Goal: Transaction & Acquisition: Purchase product/service

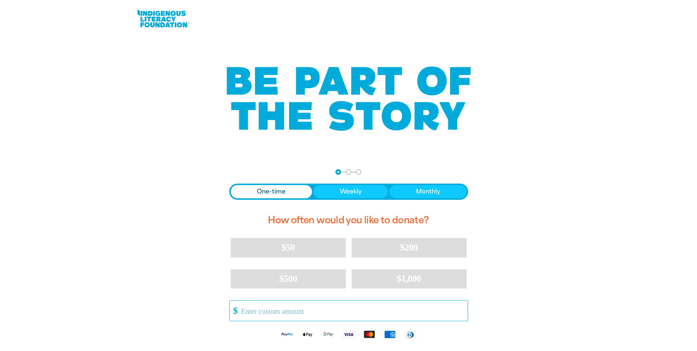
click at [256, 309] on input "Other Amount" at bounding box center [352, 310] width 232 height 20
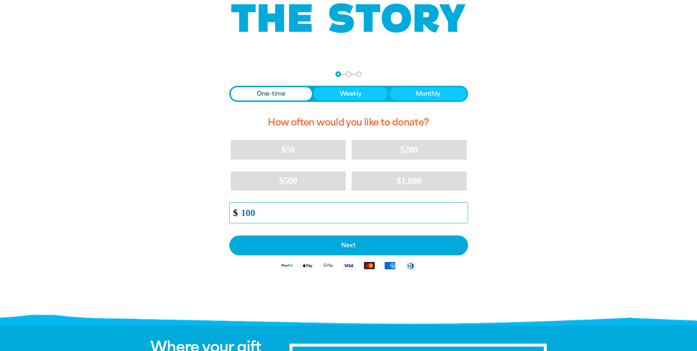
scroll to position [110, 0]
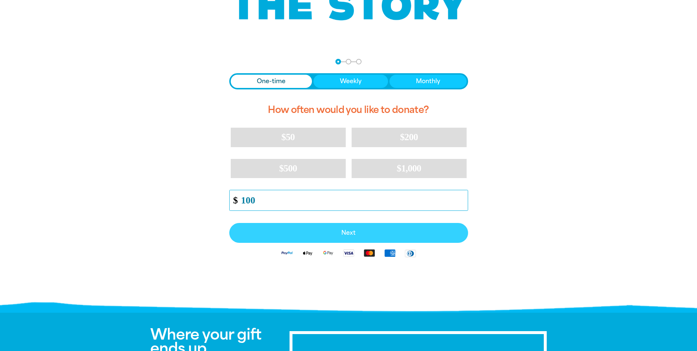
type input "100"
click at [348, 232] on span "Next" at bounding box center [348, 233] width 223 height 6
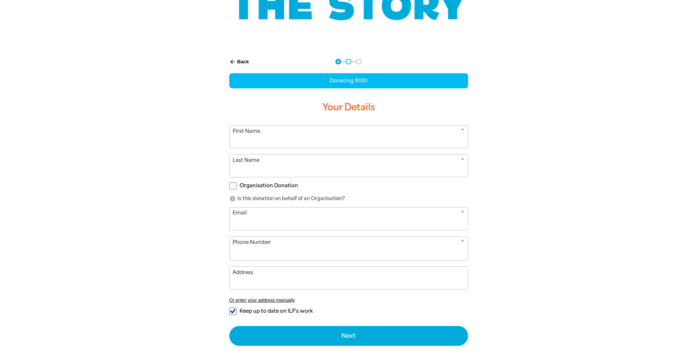
select select "AU"
click at [254, 137] on input "First Name" at bounding box center [349, 136] width 238 height 22
type input "[PERSON_NAME]"
type input "[EMAIL_ADDRESS][PERSON_NAME][DOMAIN_NAME]"
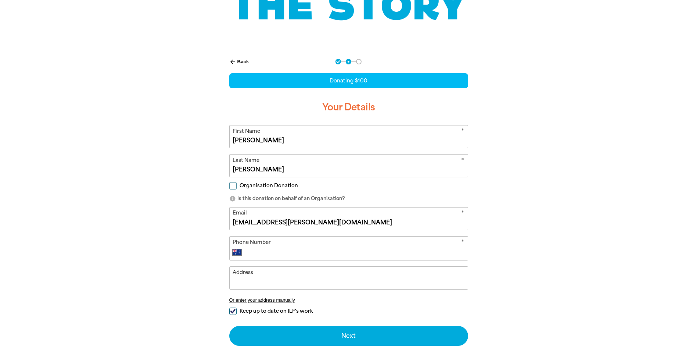
type input "[PHONE_NUMBER]"
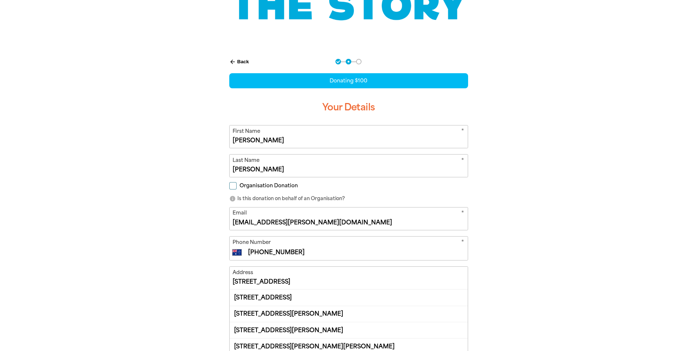
click at [316, 294] on div "[STREET_ADDRESS]" at bounding box center [349, 297] width 238 height 16
type input "[STREET_ADDRESS]"
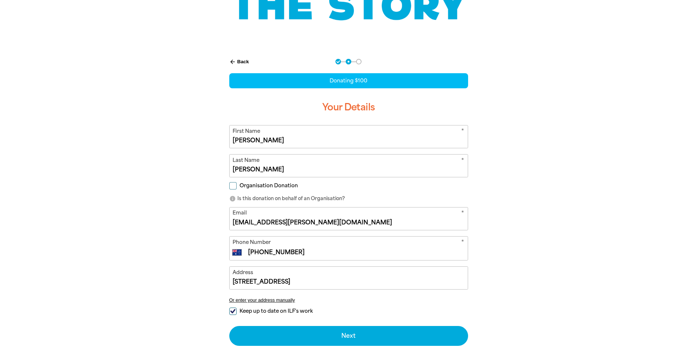
click at [298, 252] on input "[PHONE_NUMBER]" at bounding box center [355, 252] width 217 height 9
drag, startPoint x: 297, startPoint y: 251, endPoint x: 258, endPoint y: 252, distance: 39.7
click at [258, 252] on input "[PHONE_NUMBER]" at bounding box center [355, 252] width 217 height 9
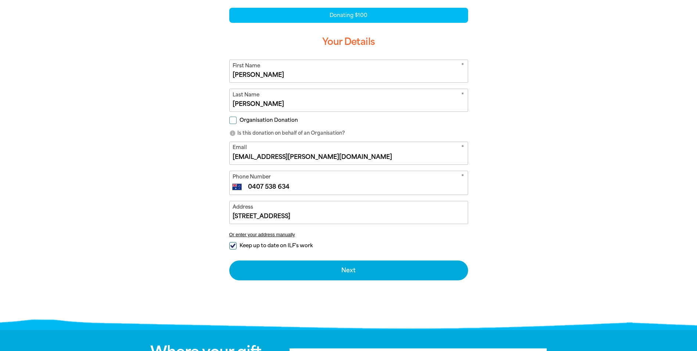
scroll to position [257, 0]
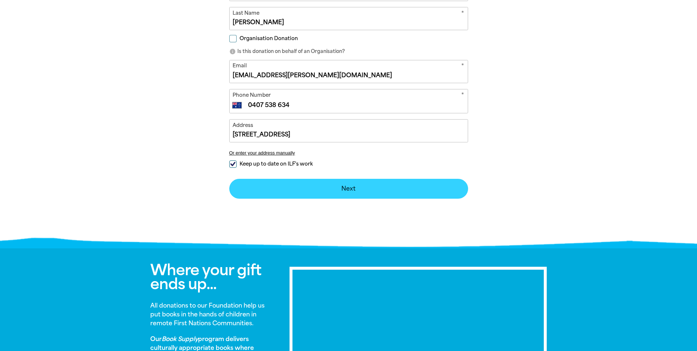
type input "0407 538 634"
click at [337, 187] on button "Next chevron_right" at bounding box center [348, 189] width 239 height 20
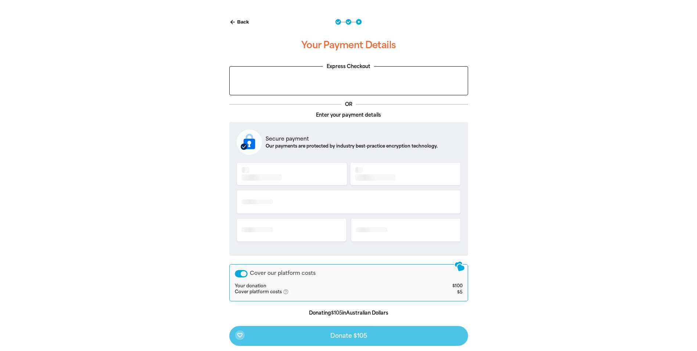
scroll to position [137, 0]
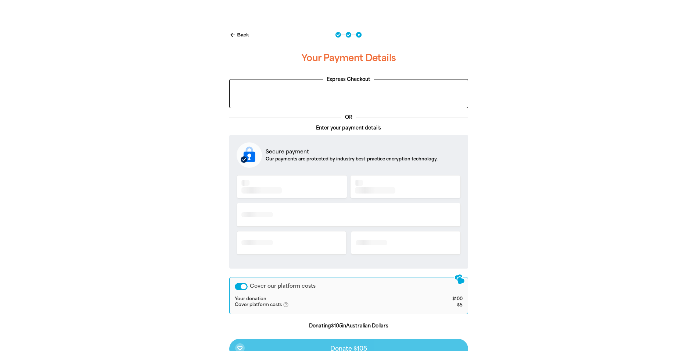
click at [272, 181] on div at bounding box center [349, 217] width 224 height 87
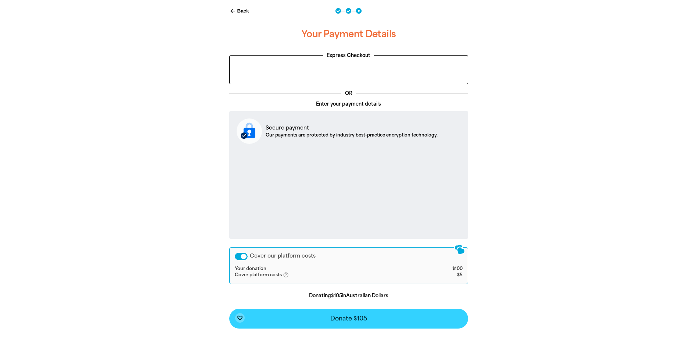
scroll to position [174, 0]
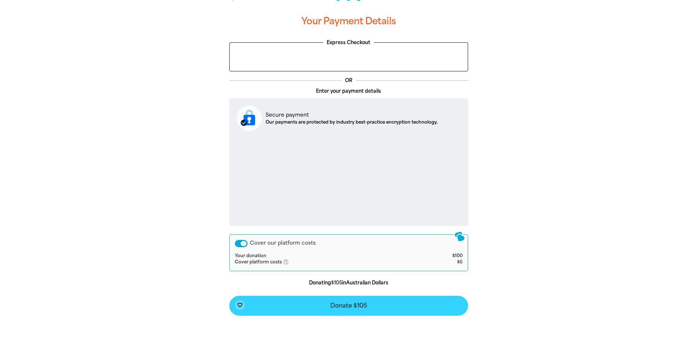
click at [362, 304] on span "Donate $105" at bounding box center [349, 306] width 37 height 6
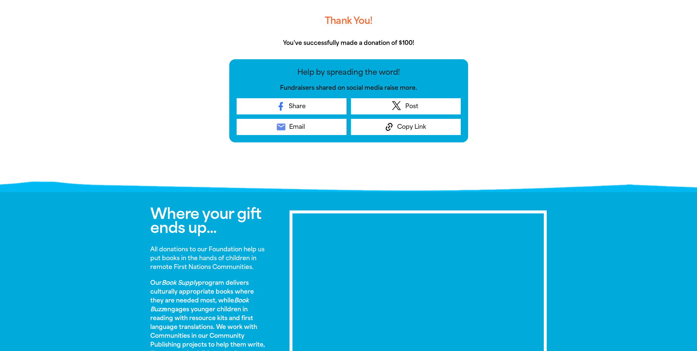
scroll to position [264, 0]
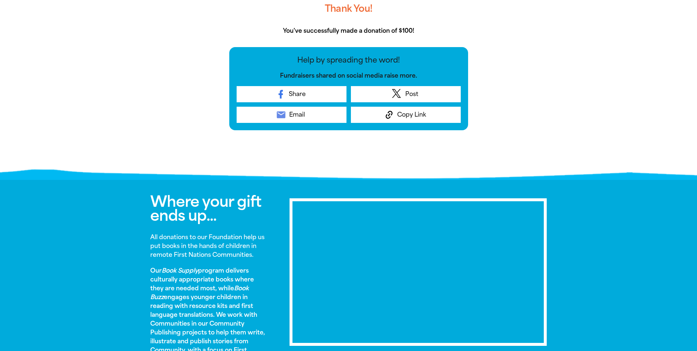
click at [601, 123] on div at bounding box center [348, 36] width 697 height 280
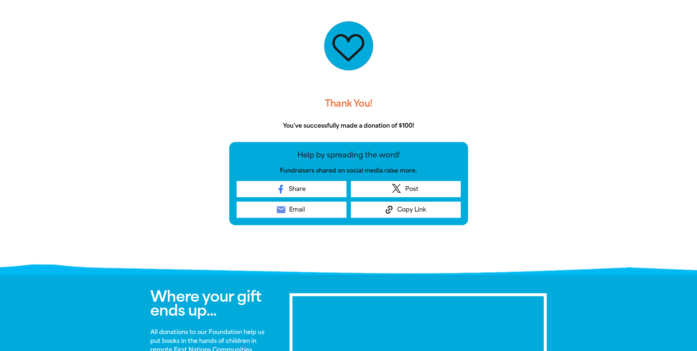
scroll to position [156, 0]
